Goal: Task Accomplishment & Management: Use online tool/utility

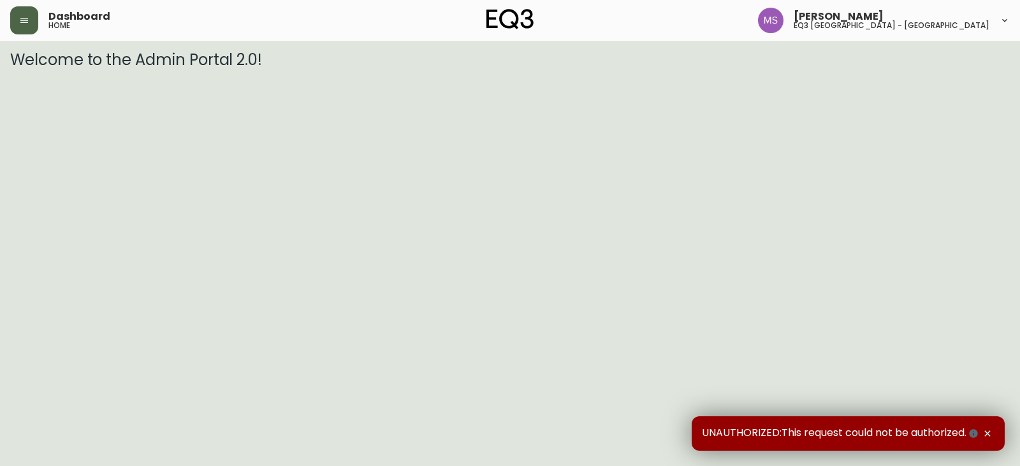
click at [19, 18] on icon "button" at bounding box center [24, 20] width 10 height 10
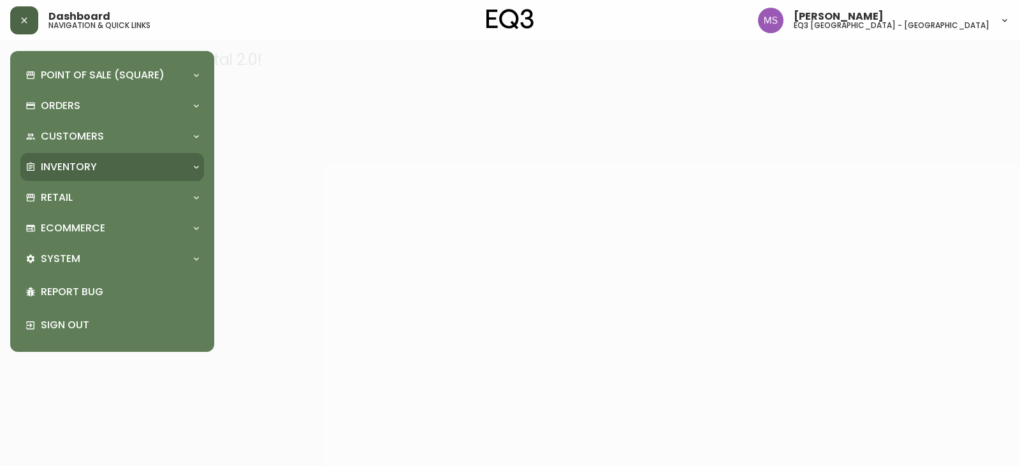
click at [77, 173] on p "Inventory" at bounding box center [69, 167] width 56 height 14
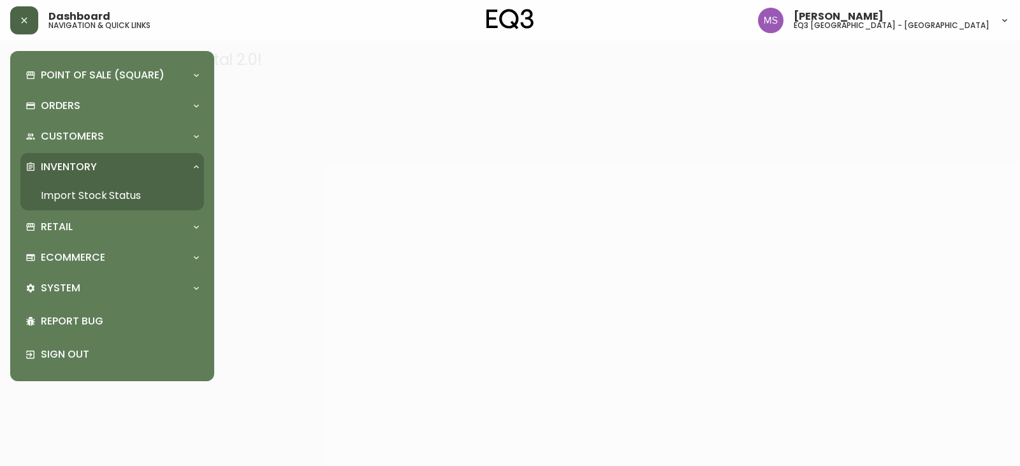
click at [85, 194] on link "Import Stock Status" at bounding box center [112, 195] width 184 height 29
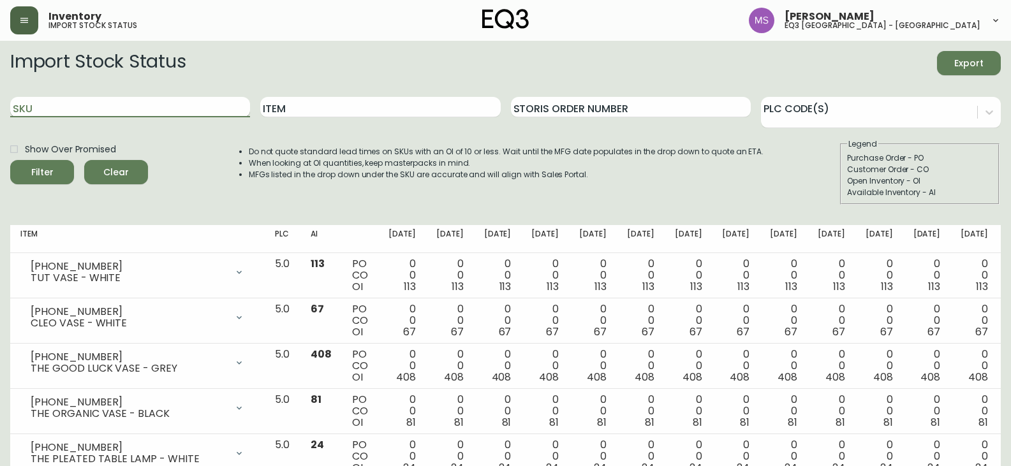
click at [107, 113] on input "SKU" at bounding box center [130, 107] width 240 height 20
paste input "6020-426-13"
click at [10, 160] on button "Filter" at bounding box center [42, 172] width 64 height 24
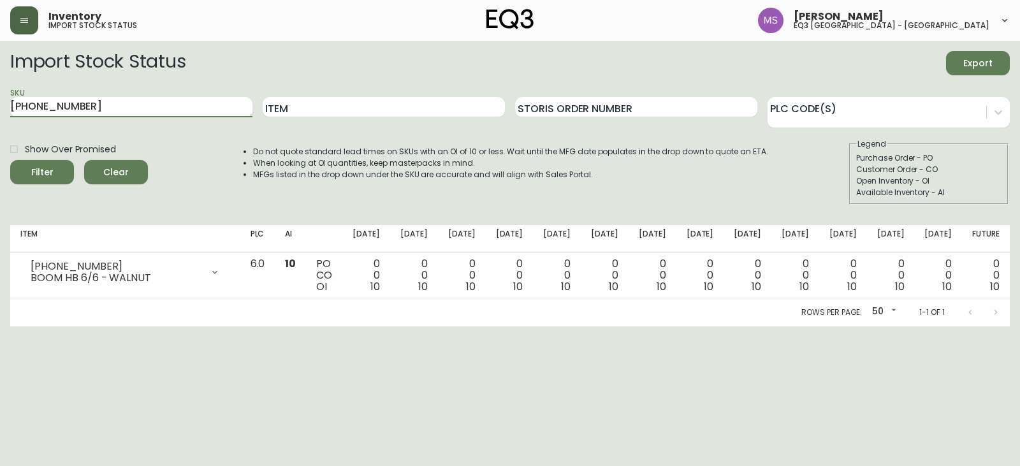
drag, startPoint x: 96, startPoint y: 102, endPoint x: 0, endPoint y: 107, distance: 95.8
click at [0, 107] on main "Import Stock Status Export SKU 6020-426-13 Item Storis Order Number PLC Code(s)…" at bounding box center [510, 184] width 1020 height 286
paste input "0"
click at [10, 160] on button "Filter" at bounding box center [42, 172] width 64 height 24
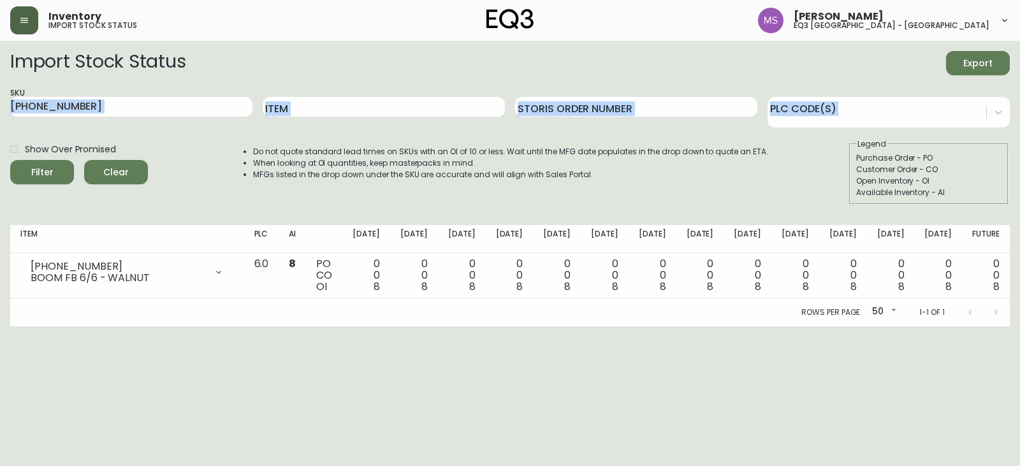
drag, startPoint x: 92, startPoint y: 96, endPoint x: 1, endPoint y: 131, distance: 98.5
click at [0, 135] on main "Import Stock Status Export SKU 6020-420-13 Item Storis Order Number PLC Code(s)…" at bounding box center [510, 184] width 1020 height 286
click at [121, 105] on input "6020-420-13" at bounding box center [131, 107] width 242 height 20
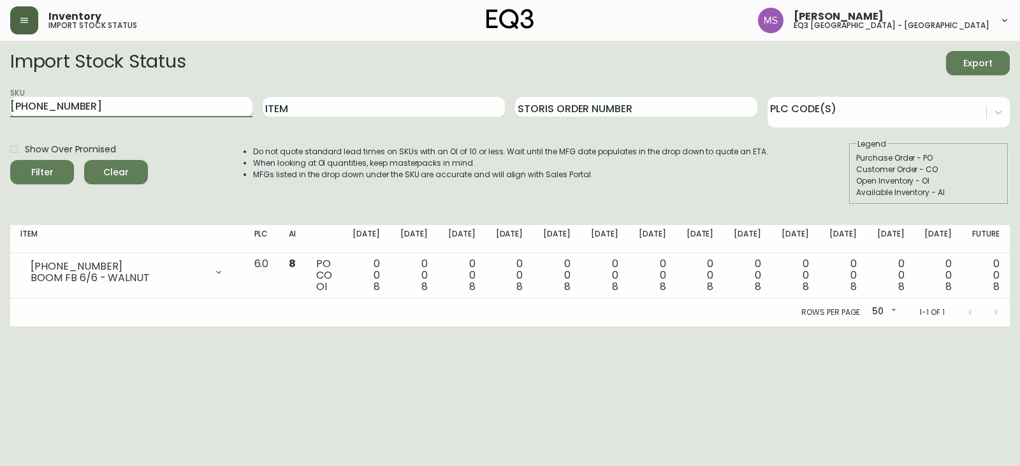
click at [121, 105] on input "6020-420-13" at bounding box center [131, 107] width 242 height 20
type input "6"
paste input "6020-412-13"
type input "6020-412-13"
click at [10, 160] on button "Filter" at bounding box center [42, 172] width 64 height 24
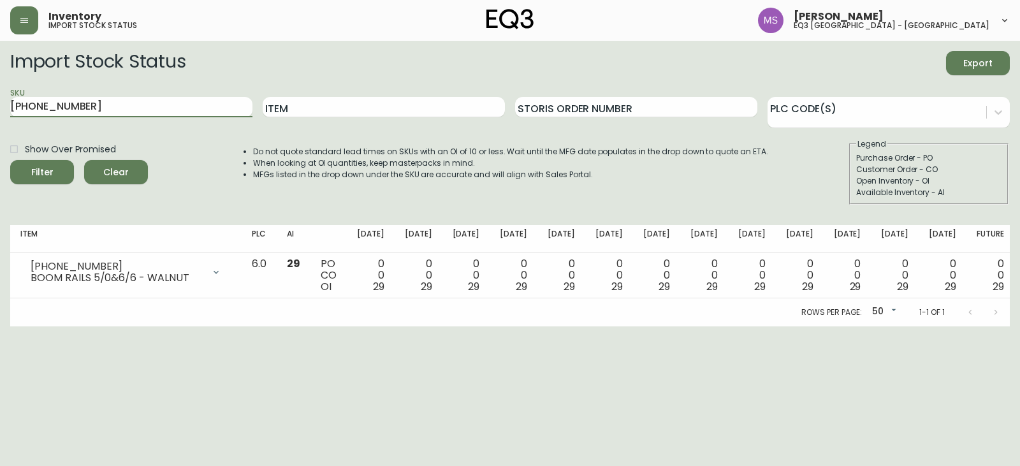
drag, startPoint x: 75, startPoint y: 111, endPoint x: 0, endPoint y: 119, distance: 75.7
click at [0, 119] on main "Import Stock Status Export SKU 6020-412-13 Item Storis Order Number PLC Code(s)…" at bounding box center [510, 184] width 1020 height 286
paste input "6020-422-13"
type input "6020-422-13"
click at [10, 160] on button "Filter" at bounding box center [42, 172] width 64 height 24
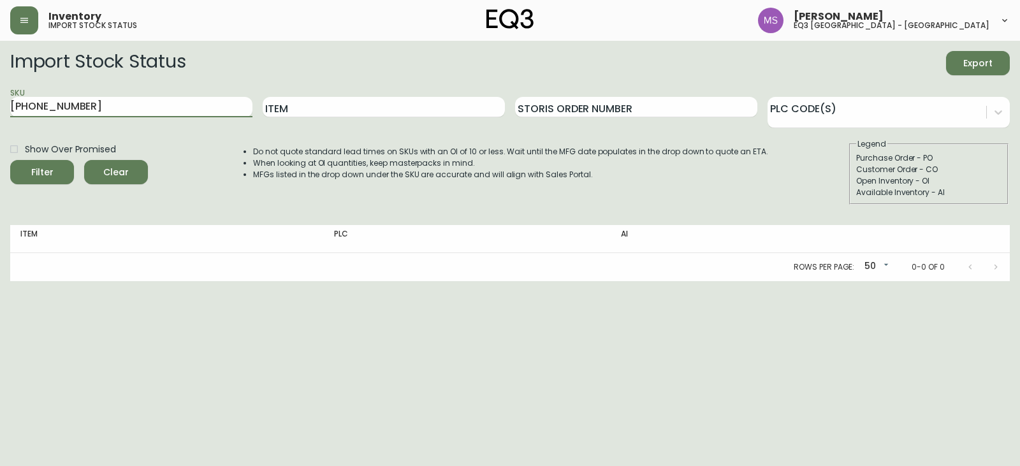
drag, startPoint x: 92, startPoint y: 102, endPoint x: 0, endPoint y: 119, distance: 93.9
click at [0, 119] on main "Import Stock Status Export SKU 6020-422-13 Item Storis Order Number PLC Code(s)…" at bounding box center [510, 161] width 1020 height 240
paste input "3050-454-1"
type input "3050-454-1"
click at [10, 160] on button "Filter" at bounding box center [42, 172] width 64 height 24
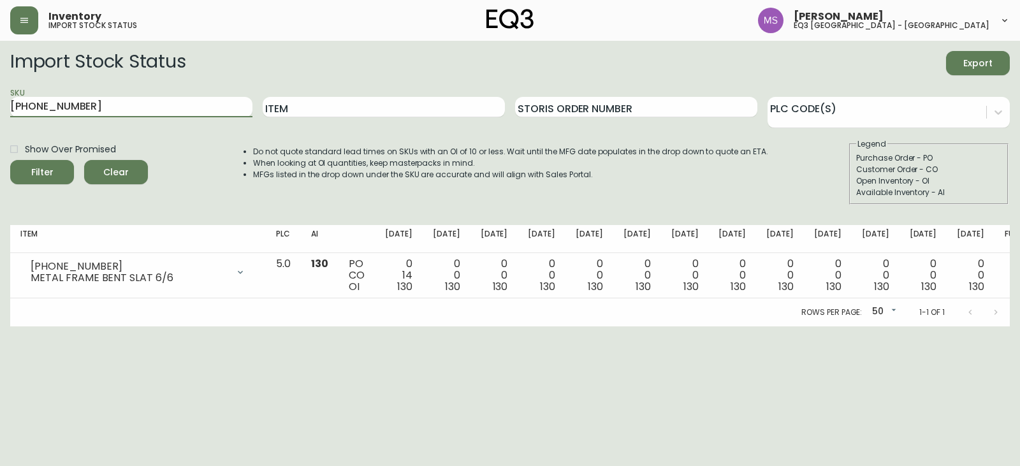
drag, startPoint x: 77, startPoint y: 103, endPoint x: 0, endPoint y: 117, distance: 77.8
click at [0, 117] on main "Import Stock Status Export SKU 3050-454-1 Item Storis Order Number PLC Code(s) …" at bounding box center [510, 184] width 1020 height 286
paste input "6020-422-13"
type input "6020-422-13"
click at [10, 160] on button "Filter" at bounding box center [42, 172] width 64 height 24
